Goal: Transaction & Acquisition: Purchase product/service

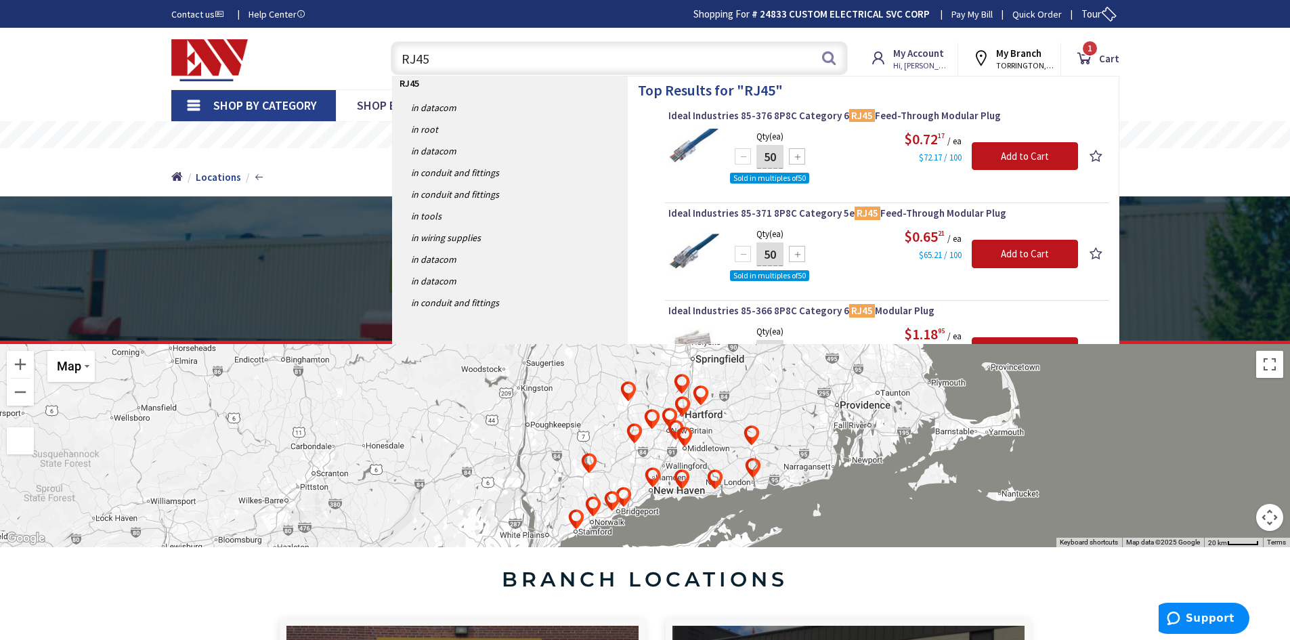
click at [523, 56] on input "RJ45" at bounding box center [619, 58] width 457 height 34
type input "R"
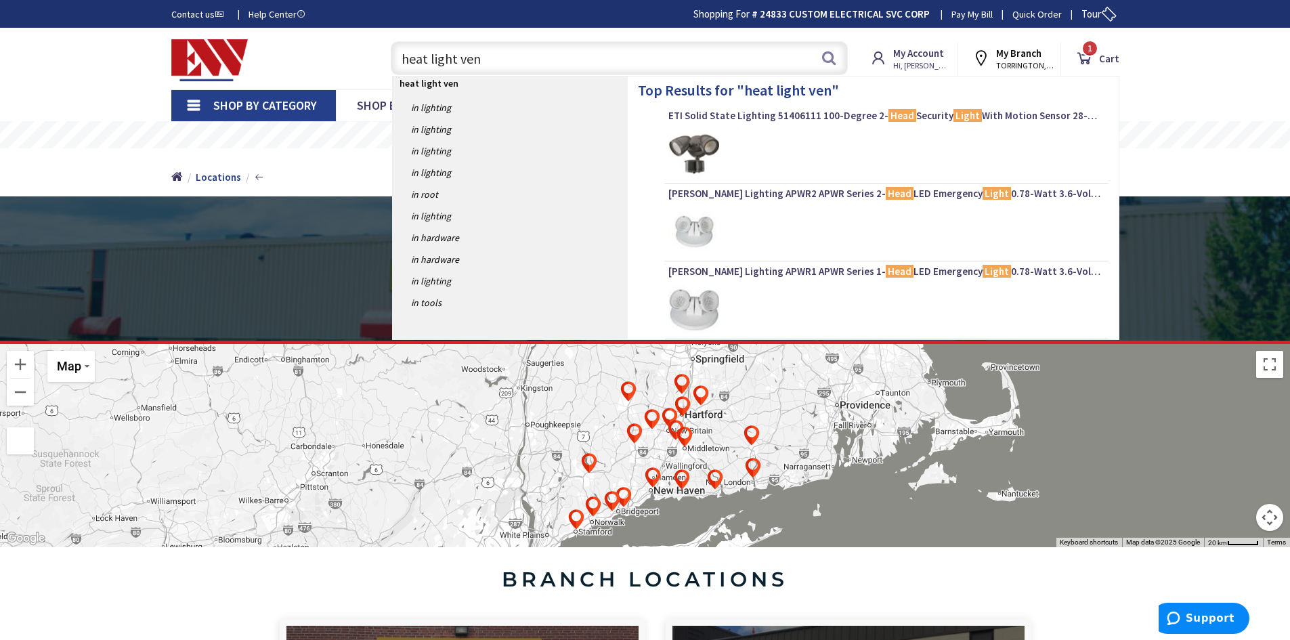
type input "heat light vent"
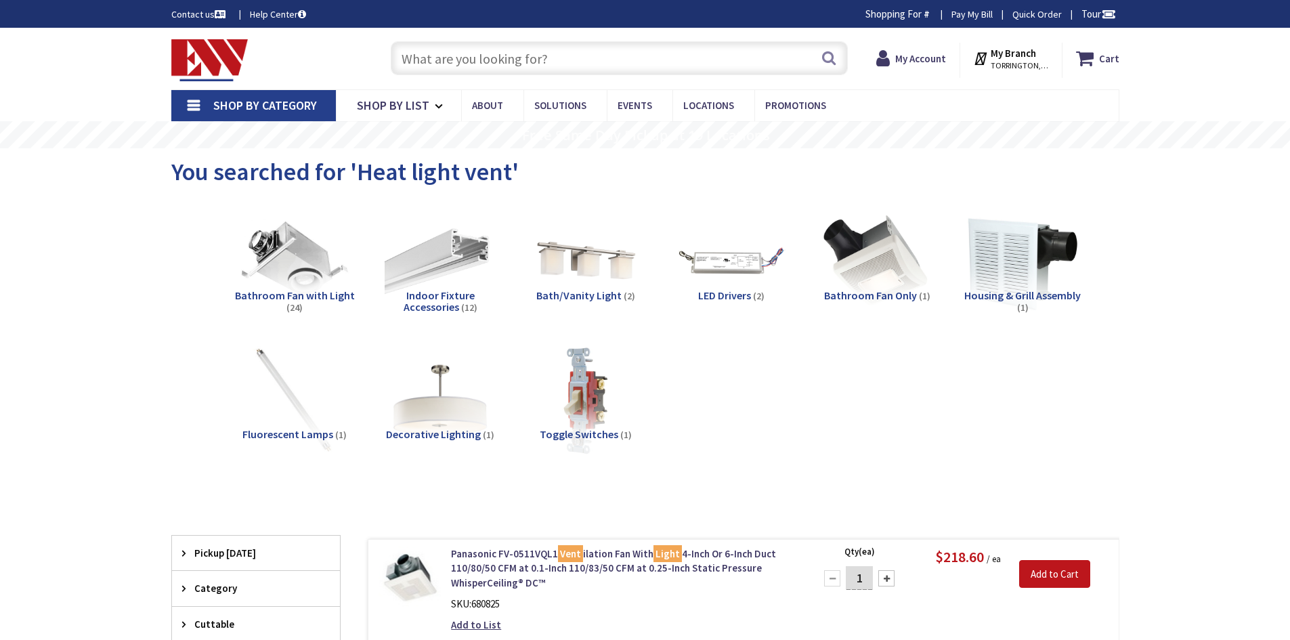
type input "[GEOGRAPHIC_DATA], [PERSON_NAME] 180 St. bet. [PERSON_NAME][GEOGRAPHIC_DATA] an…"
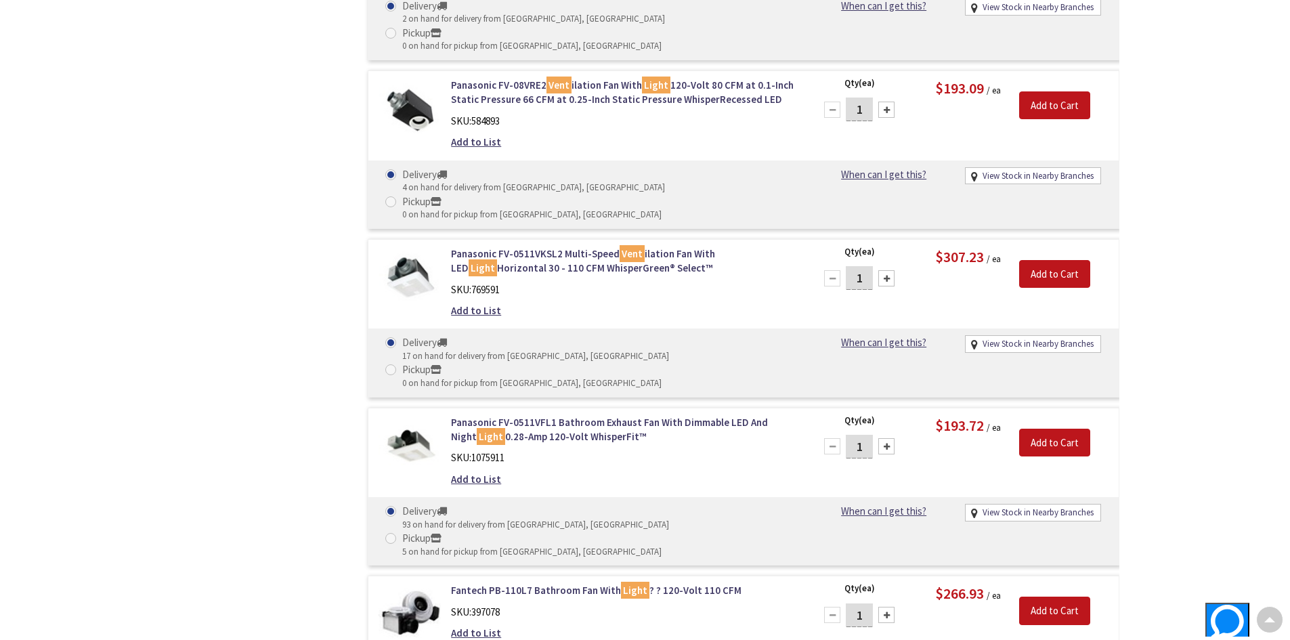
scroll to position [1559, 0]
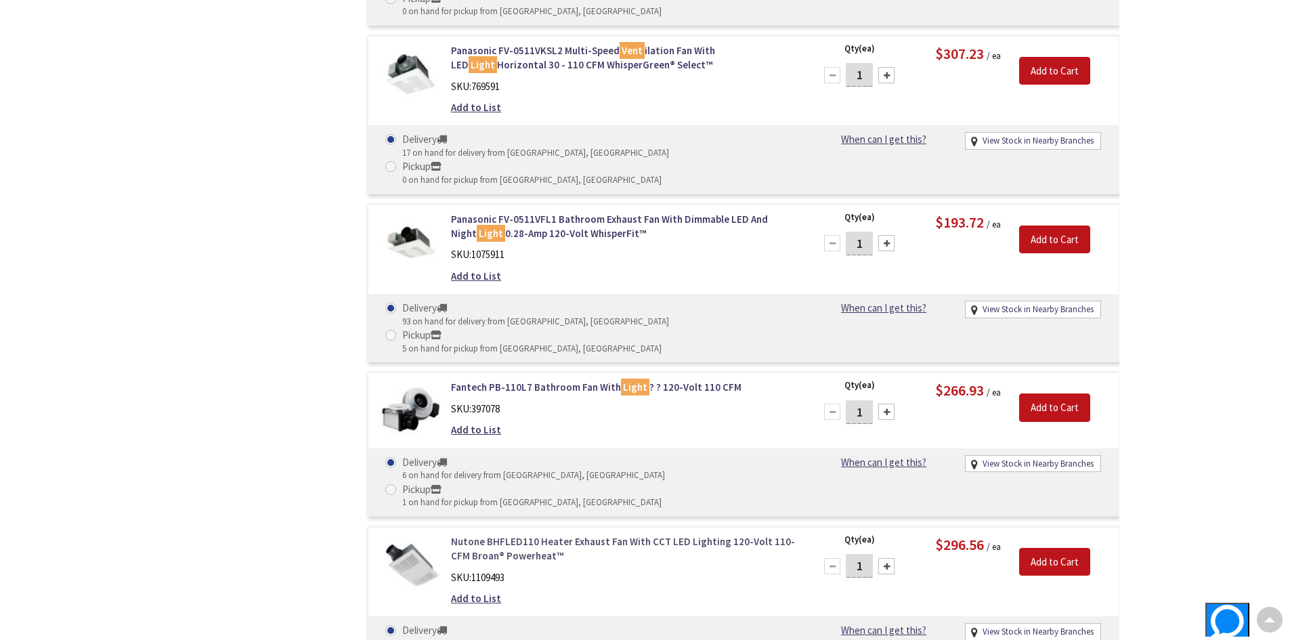
click at [605, 534] on link "Nutone BHFLED110 Heater Exhaust Fan With CCT LED Lighting 120-Volt 110-CFM Broa…" at bounding box center [623, 548] width 345 height 29
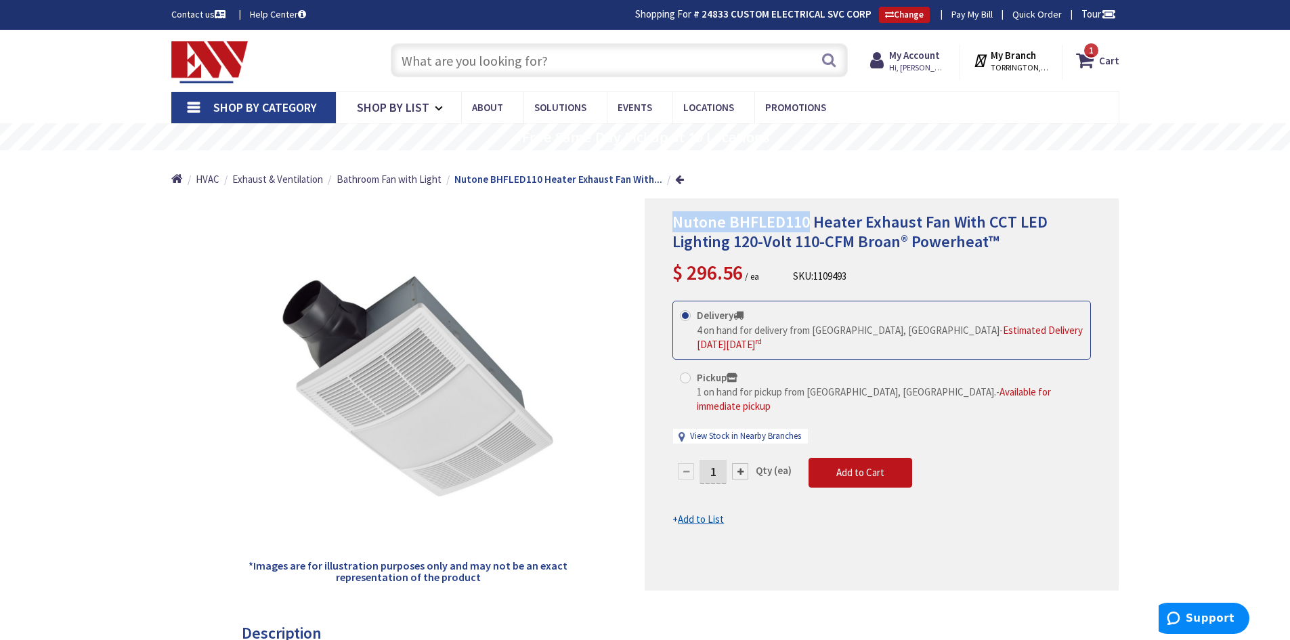
drag, startPoint x: 808, startPoint y: 223, endPoint x: 673, endPoint y: 221, distance: 134.8
click at [673, 221] on span "Nutone BHFLED110 Heater Exhaust Fan With CCT LED Lighting 120-Volt 110-CFM Broa…" at bounding box center [859, 231] width 375 height 41
copy span "Nutone BHFLED110"
